Goal: Task Accomplishment & Management: Manage account settings

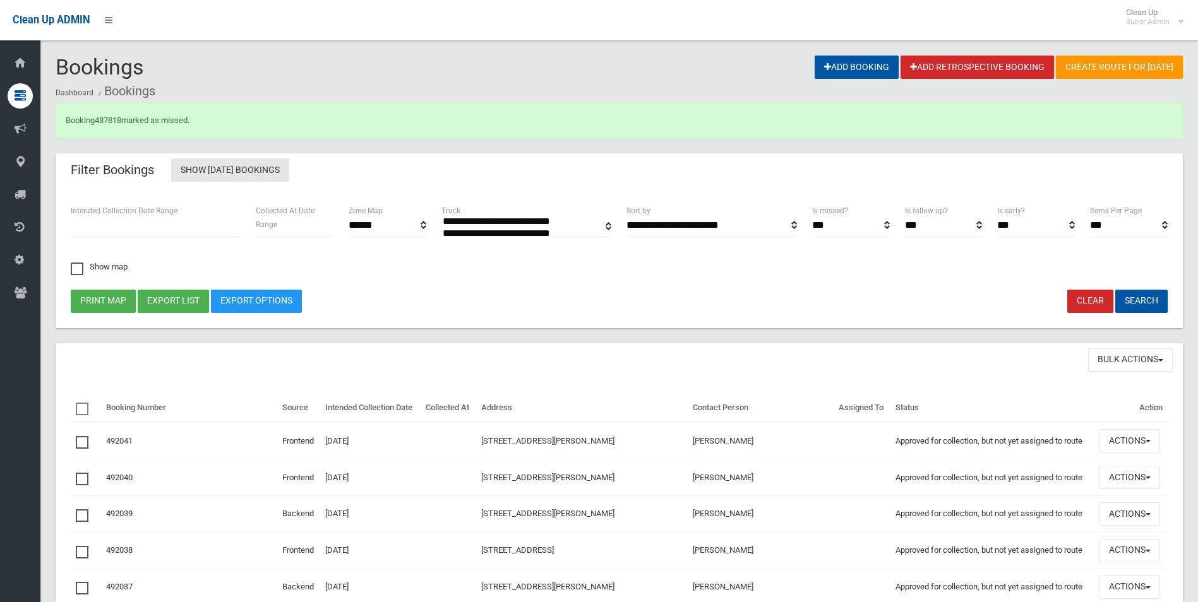
select select
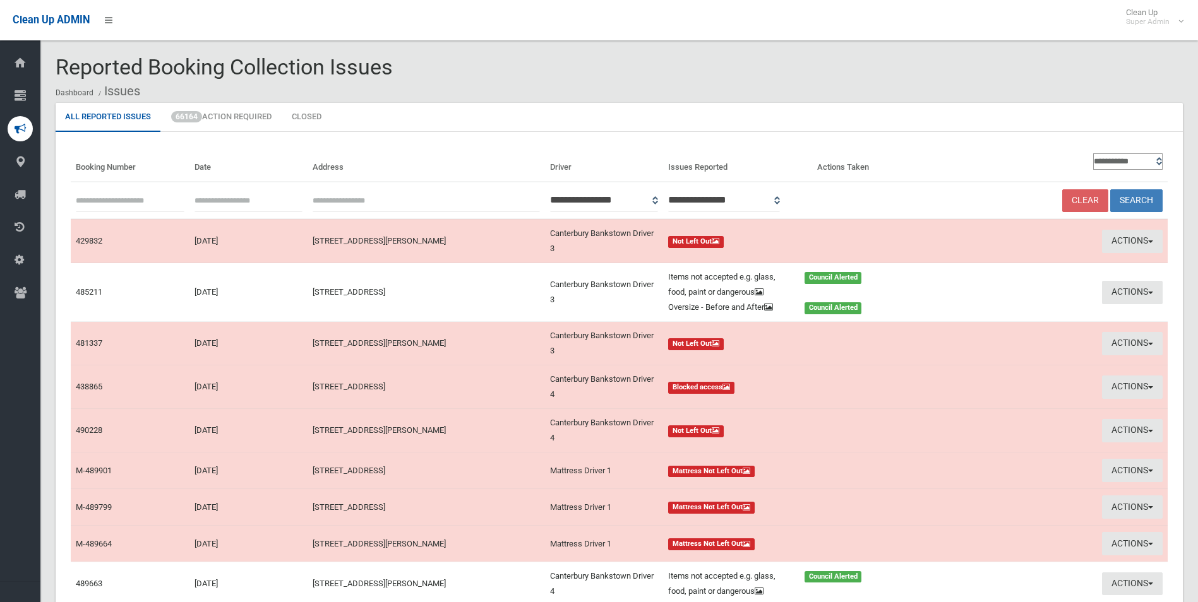
scroll to position [126, 0]
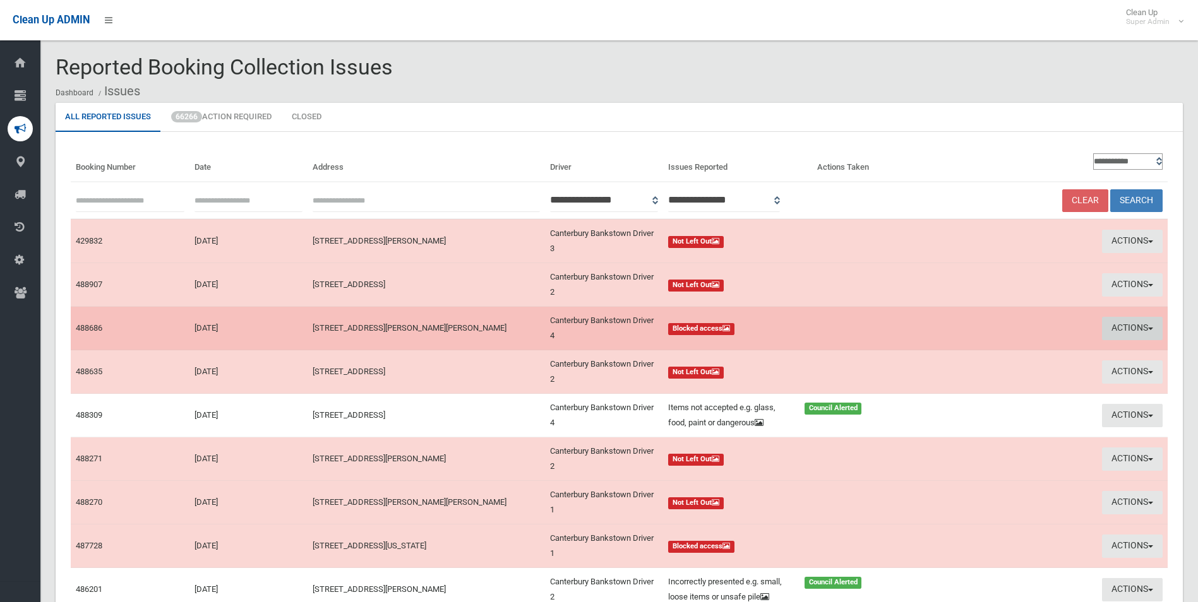
click at [1127, 325] on button "Actions" at bounding box center [1132, 328] width 61 height 23
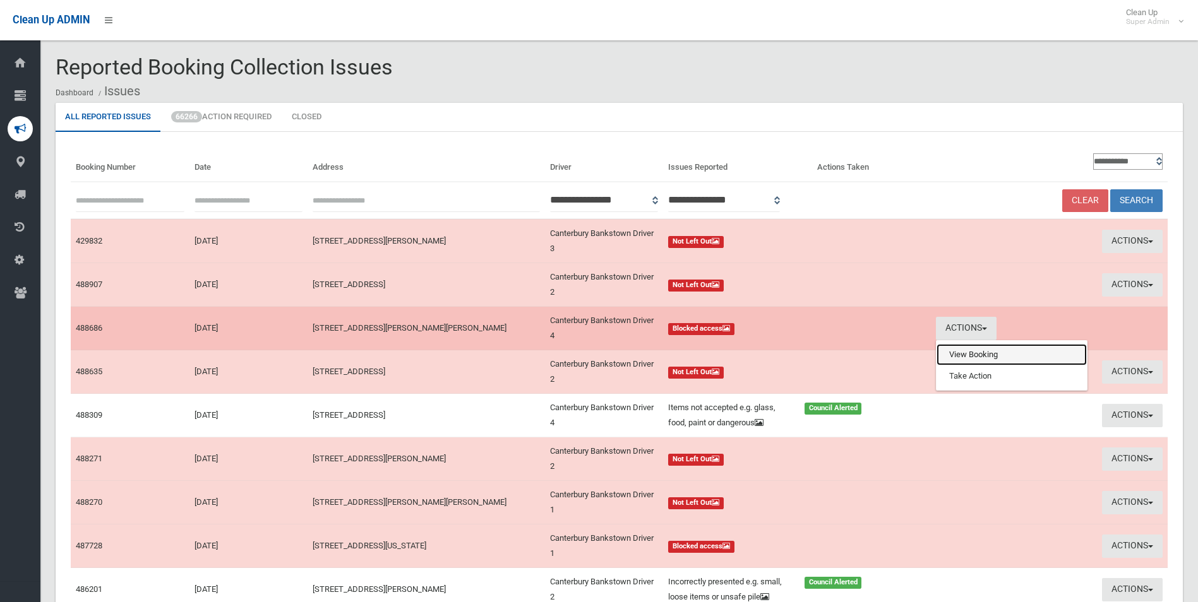
click at [958, 352] on link "View Booking" at bounding box center [1011, 354] width 150 height 21
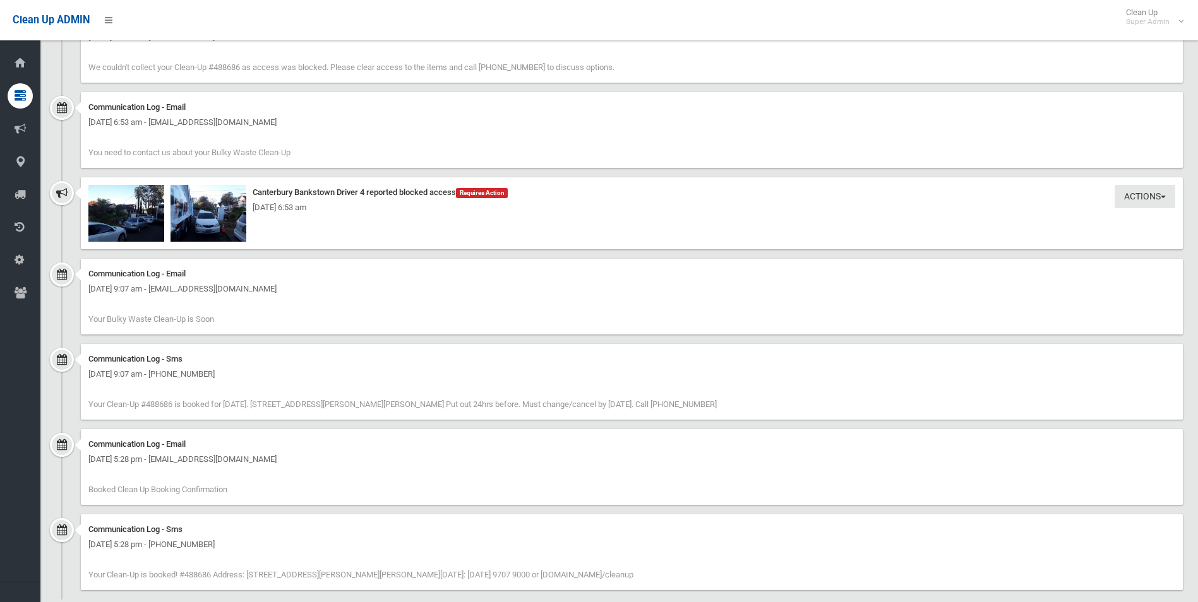
scroll to position [925, 0]
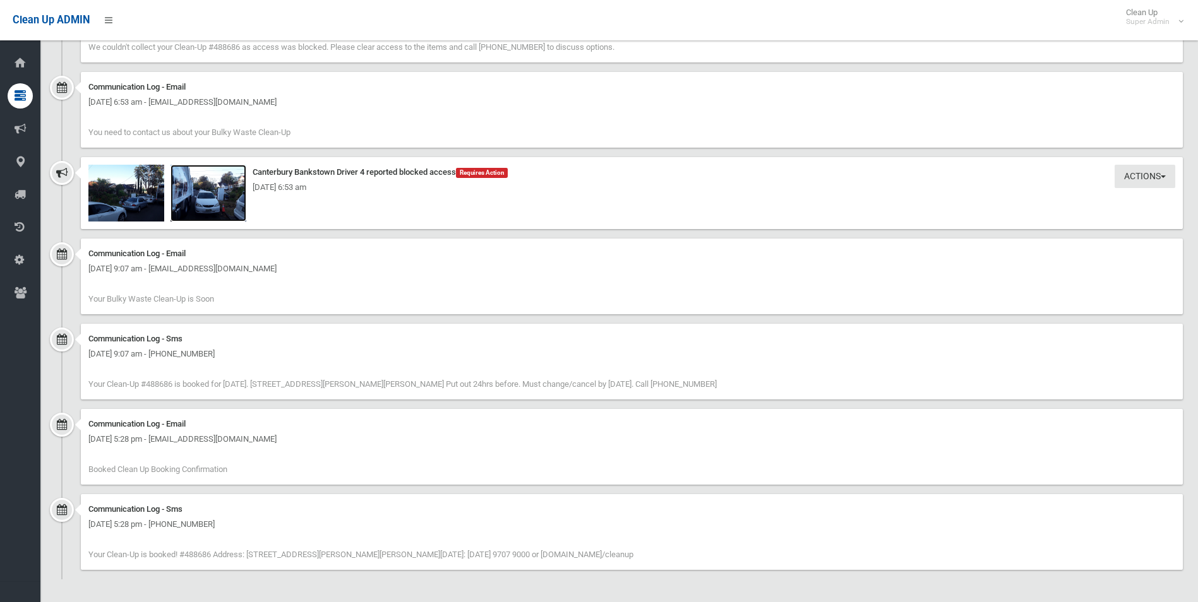
click at [218, 210] on img at bounding box center [208, 193] width 76 height 57
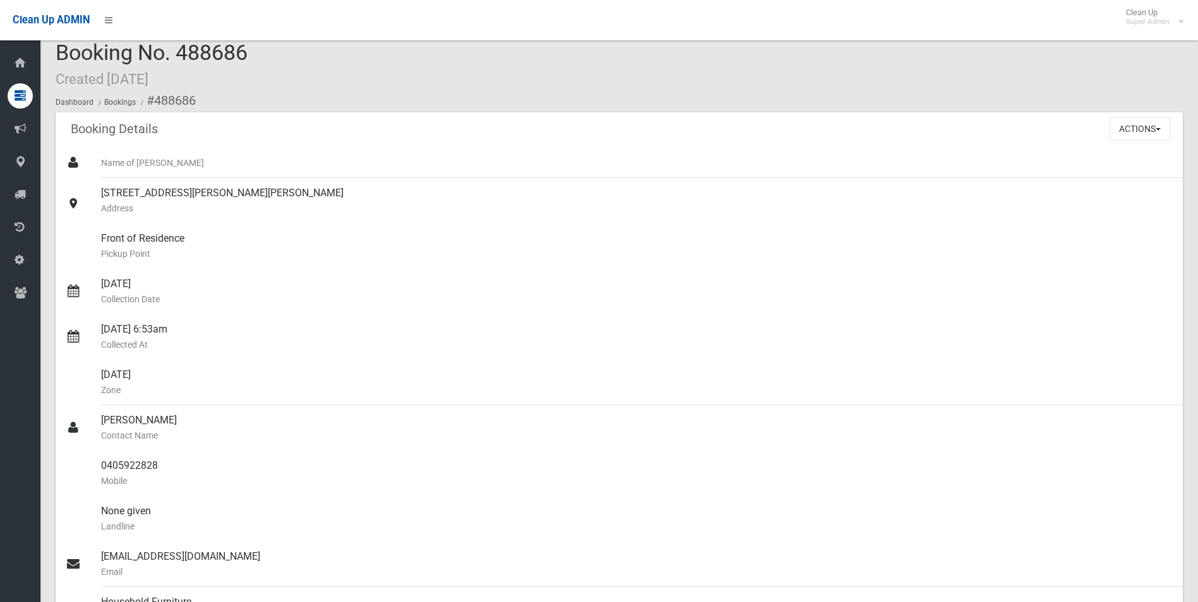
scroll to position [0, 0]
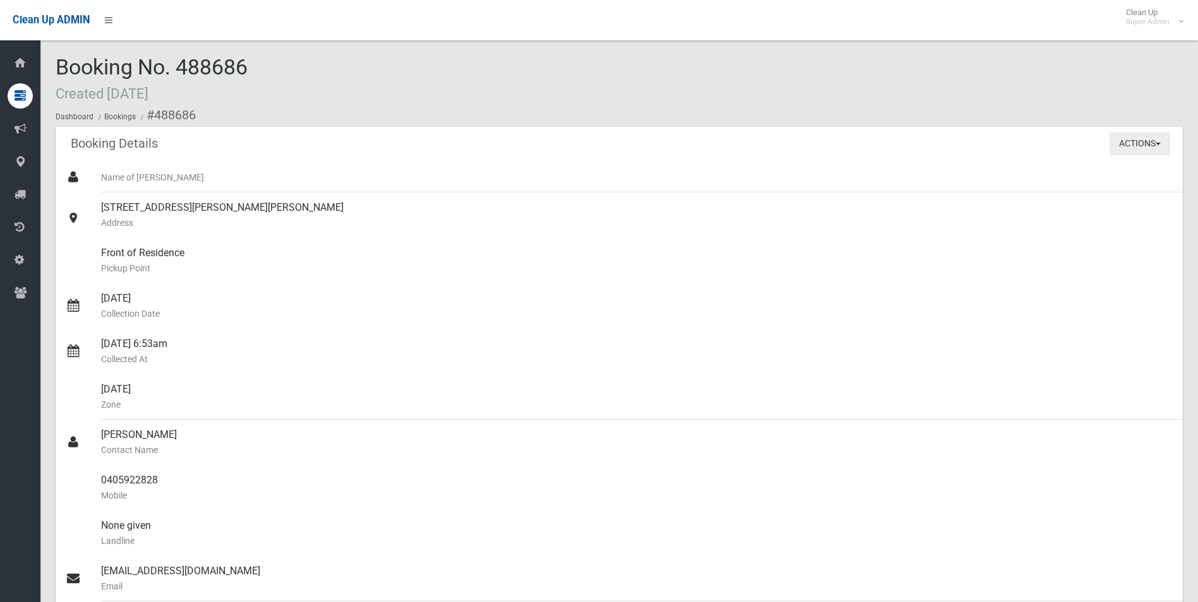
click at [1129, 146] on button "Actions" at bounding box center [1139, 143] width 61 height 23
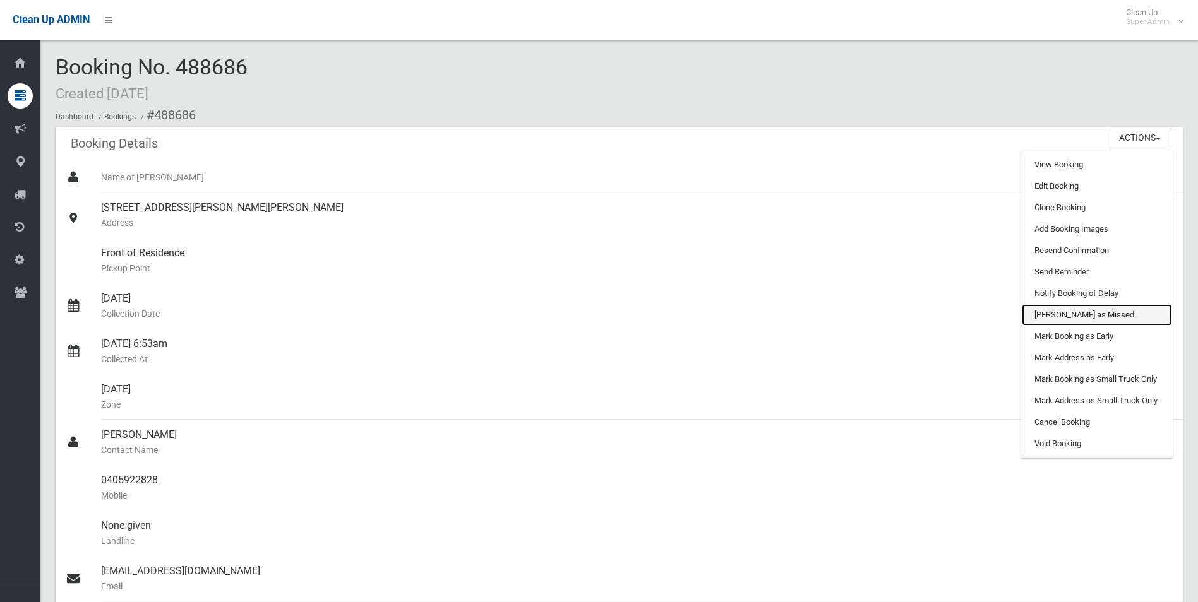
click at [1070, 312] on link "Mark as Missed" at bounding box center [1096, 314] width 150 height 21
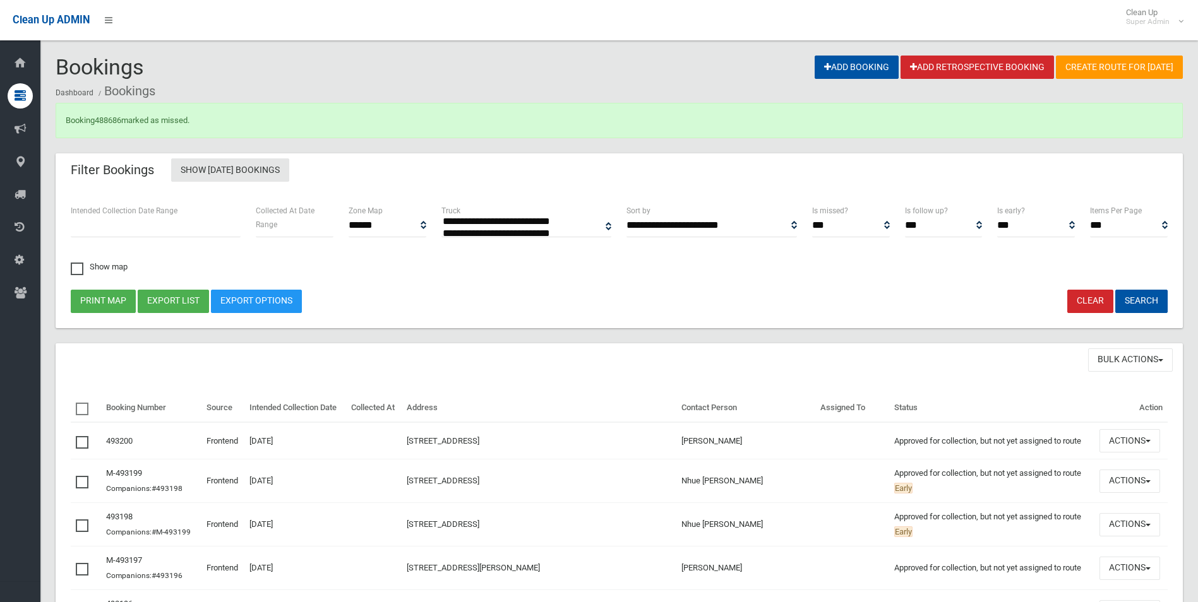
select select
